Goal: Register for event/course

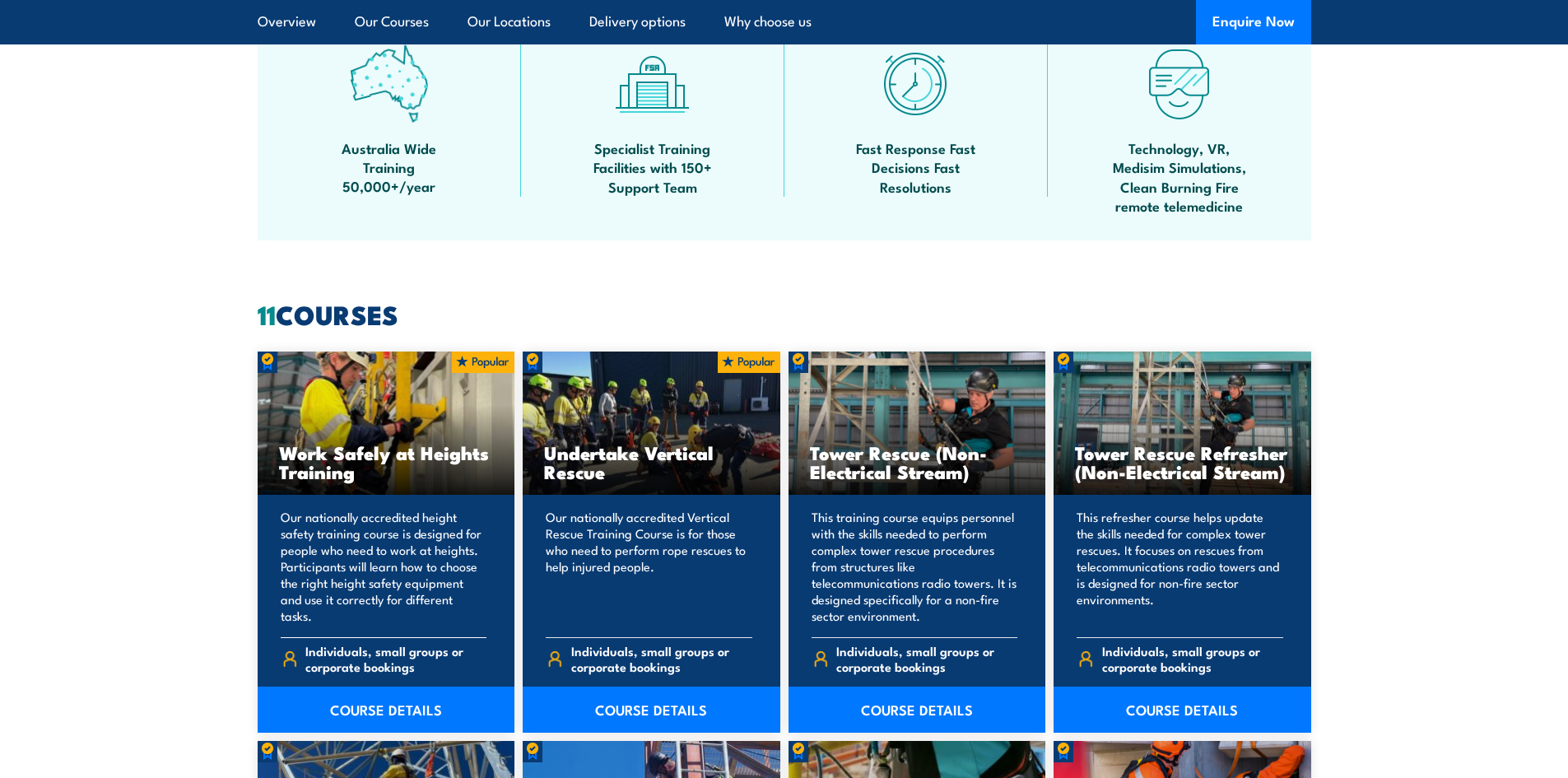
scroll to position [1153, 0]
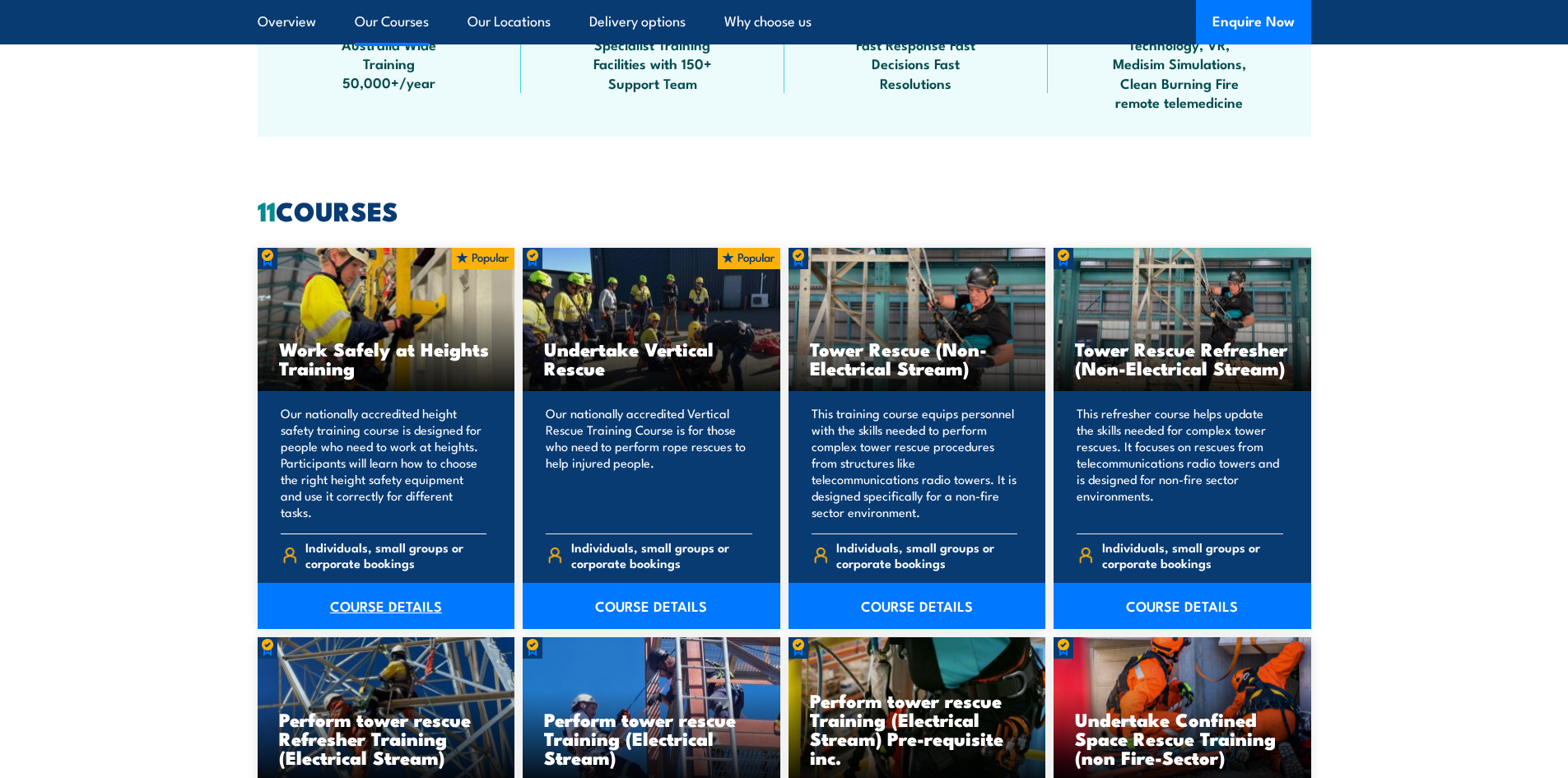
click at [404, 600] on link "COURSE DETAILS" at bounding box center [386, 607] width 258 height 47
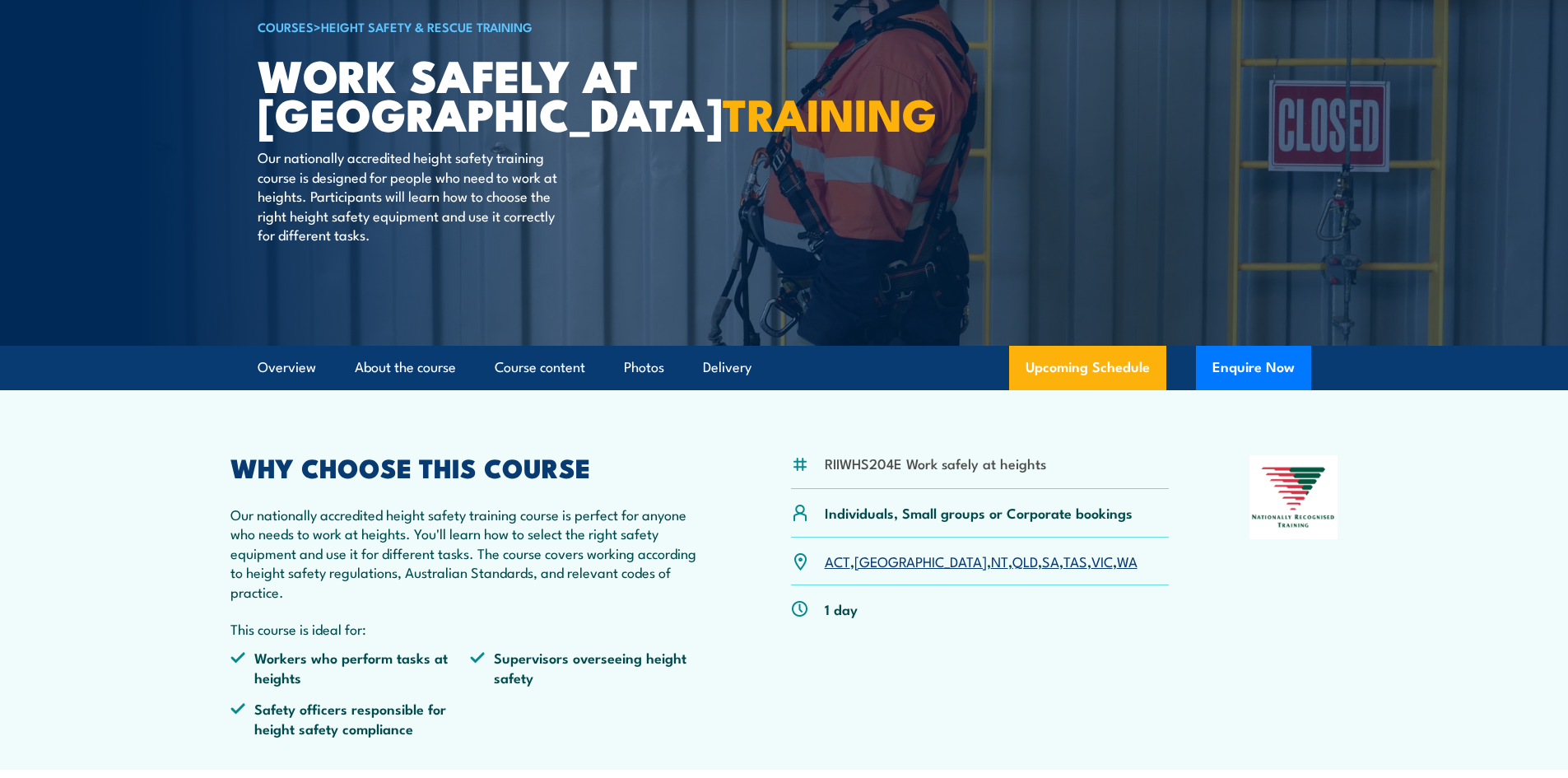
scroll to position [165, 0]
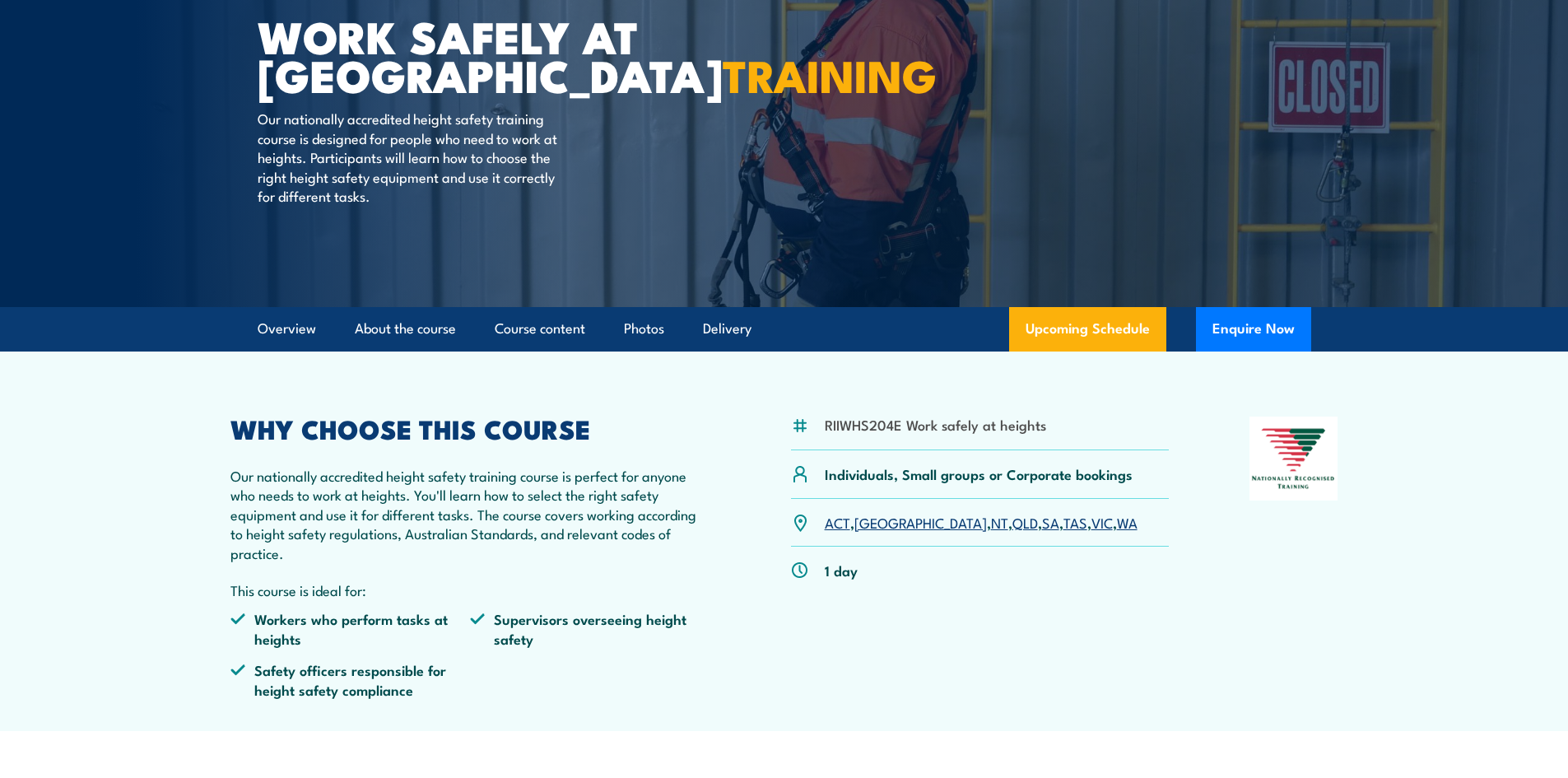
click at [1063, 526] on link "TAS" at bounding box center [1075, 522] width 24 height 19
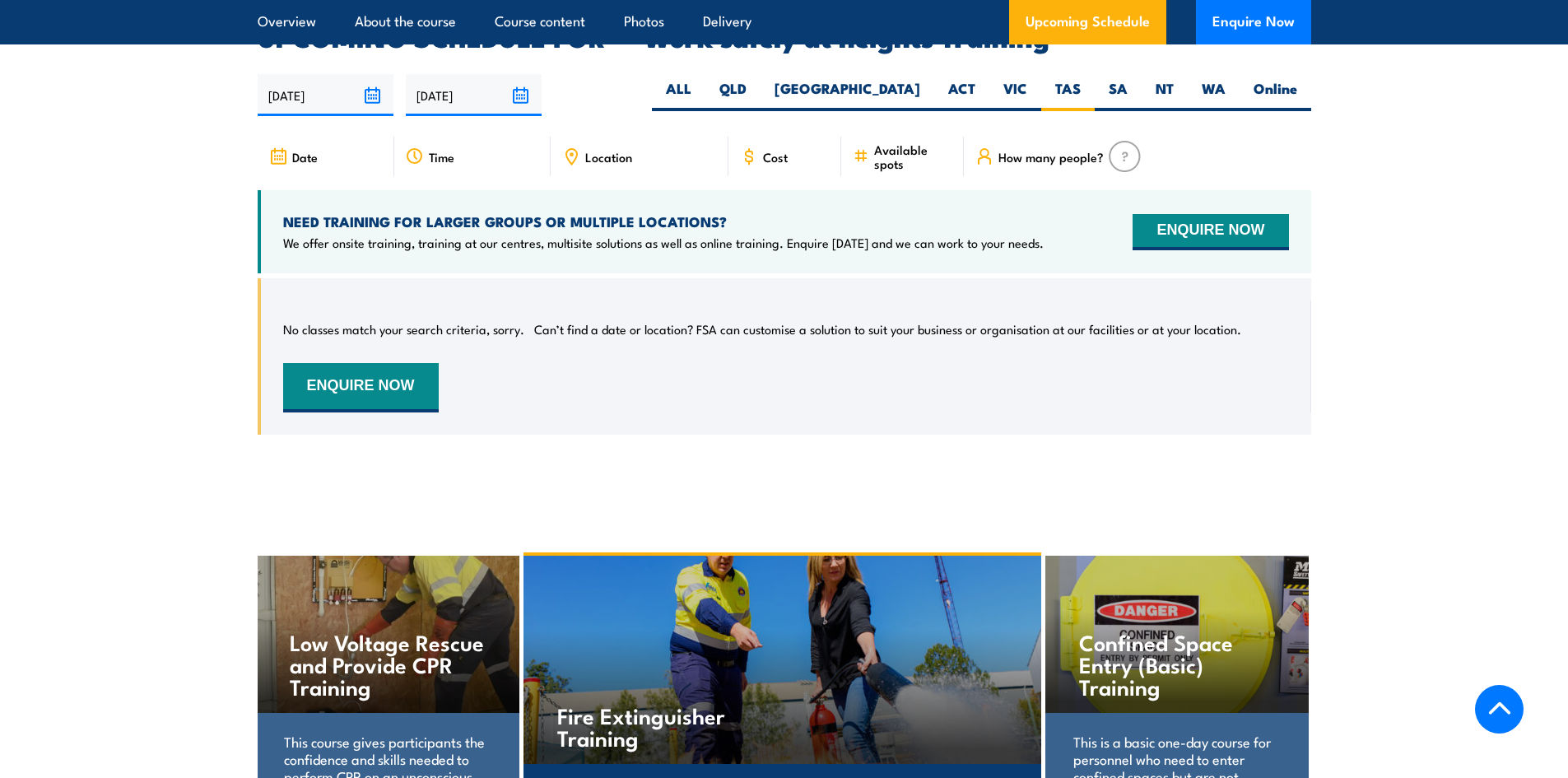
scroll to position [2455, 0]
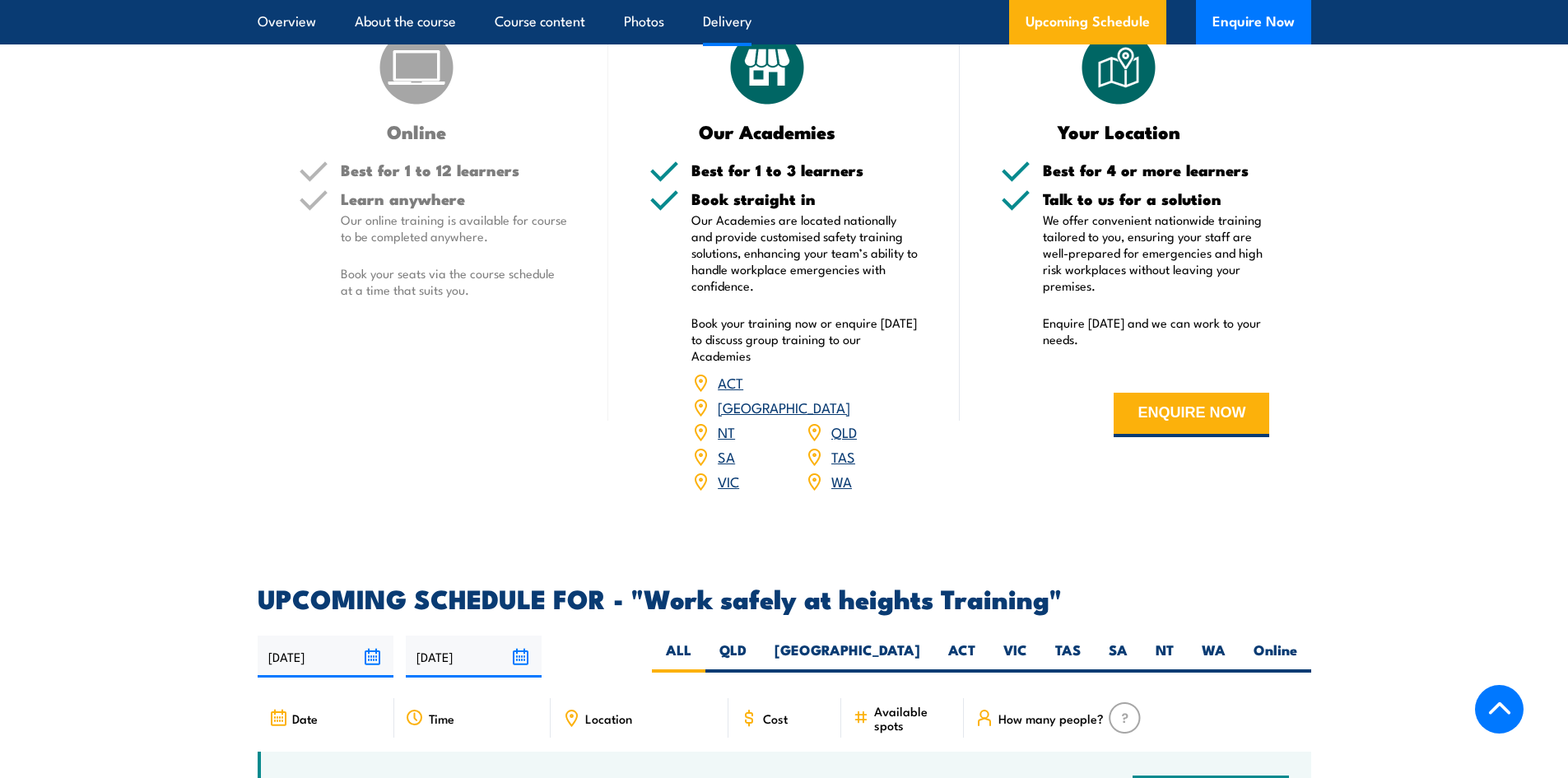
scroll to position [2471, 0]
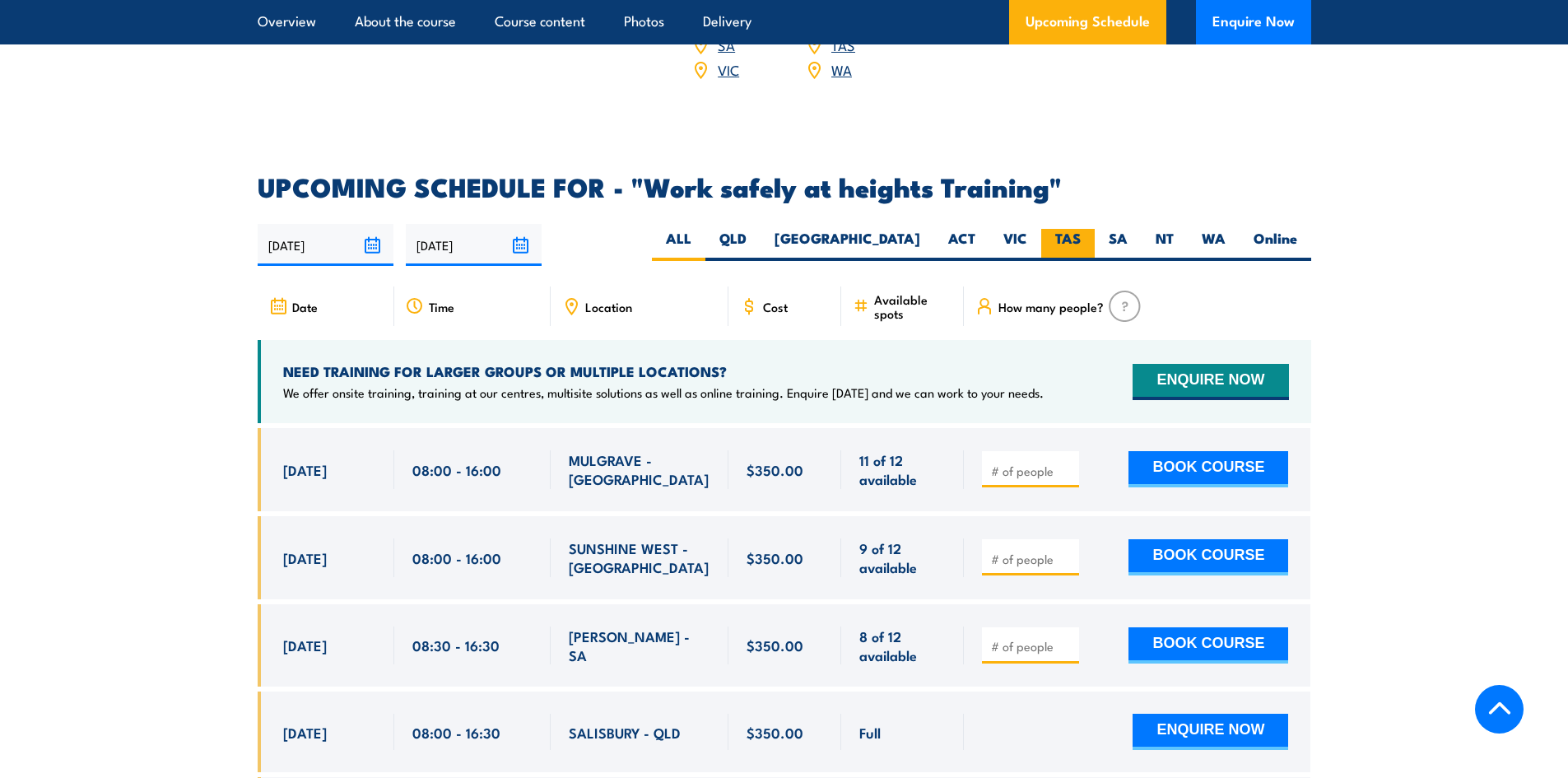
click at [1070, 229] on label "TAS" at bounding box center [1067, 244] width 53 height 32
click at [1081, 229] on input "TAS" at bounding box center [1086, 233] width 11 height 11
radio input "true"
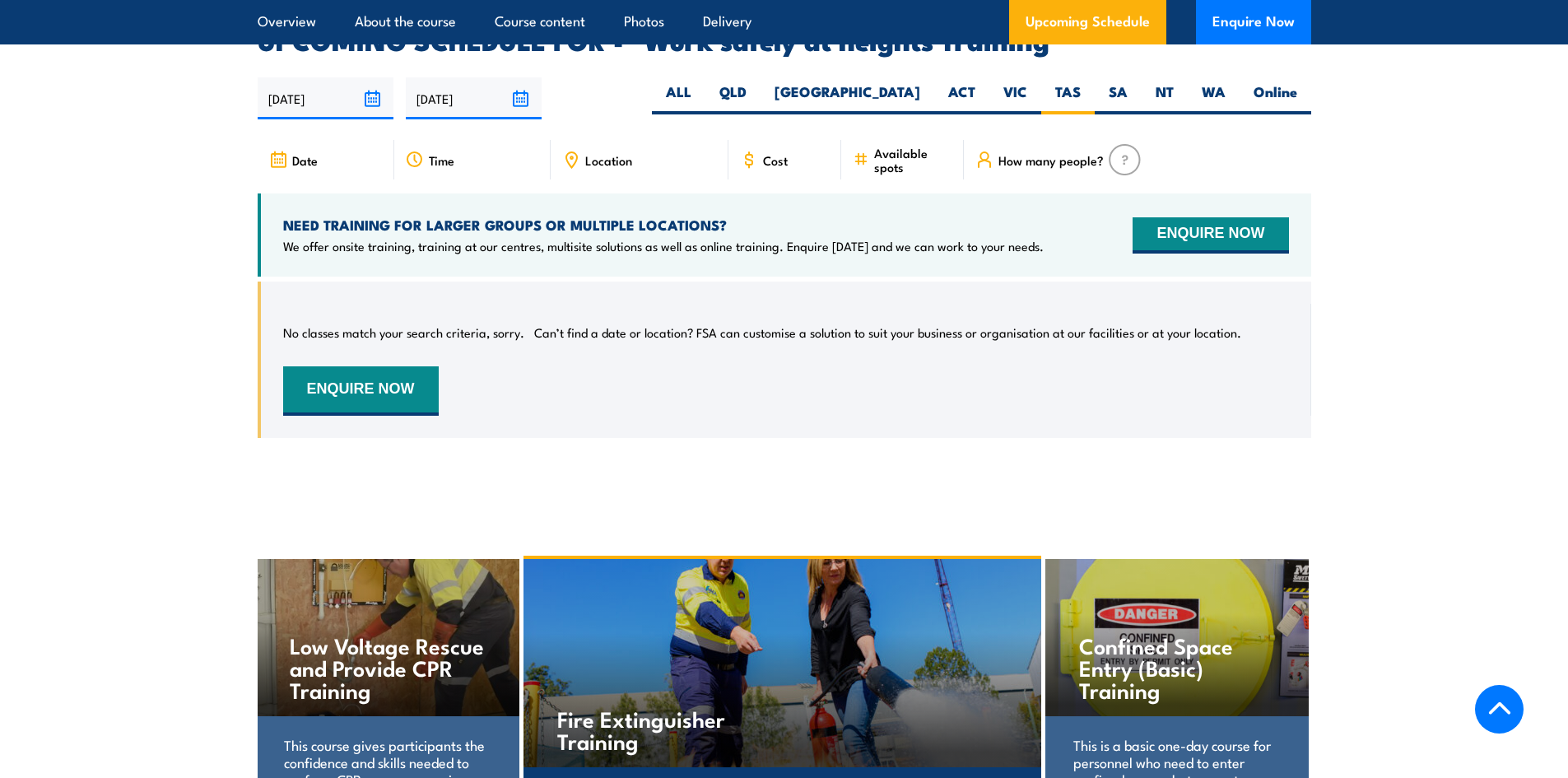
scroll to position [2620, 0]
